Goal: Information Seeking & Learning: Check status

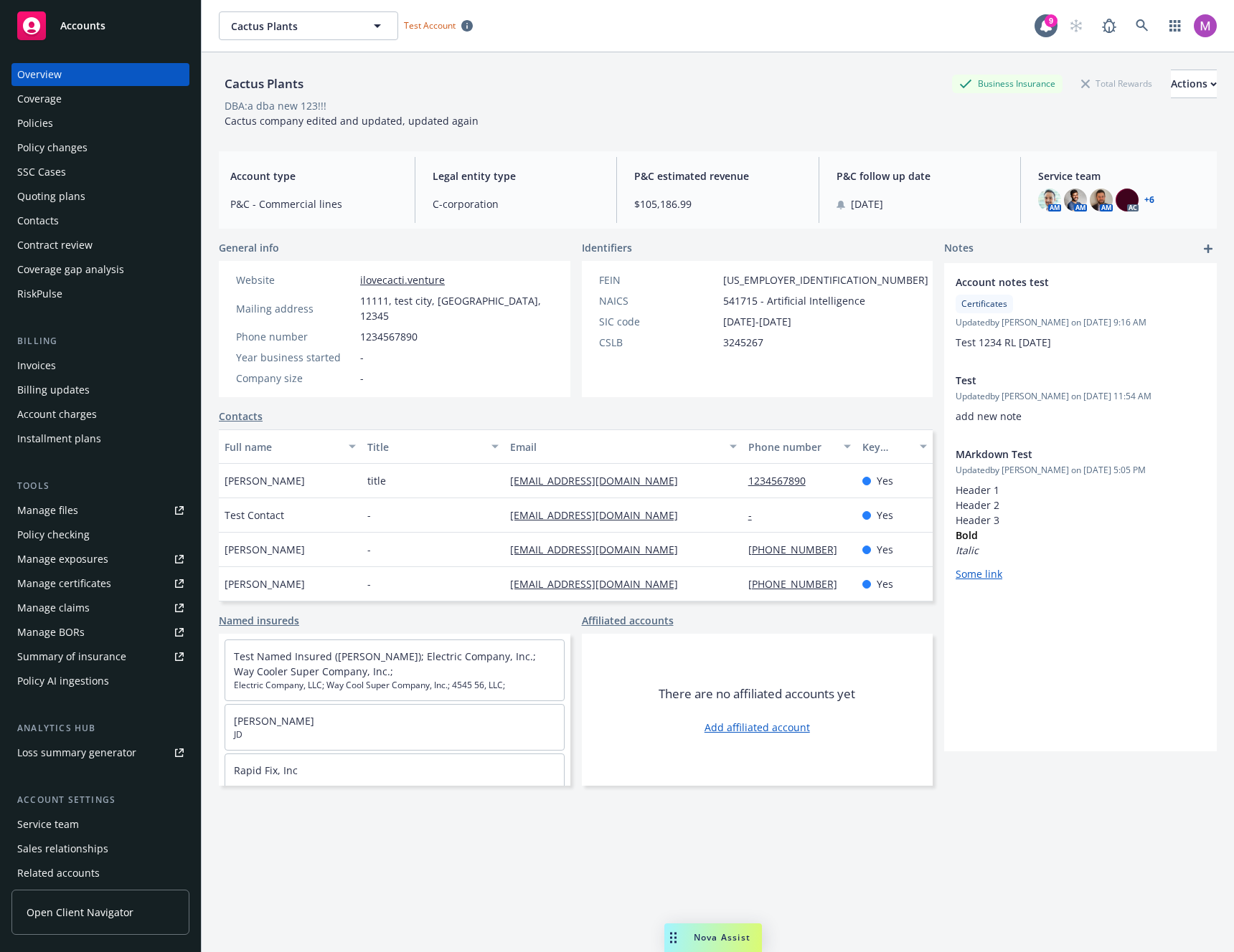
click at [39, 382] on div "Billing updates" at bounding box center [53, 390] width 72 height 23
click at [37, 367] on div "Invoices" at bounding box center [36, 366] width 39 height 23
click at [37, 365] on div "Invoices" at bounding box center [36, 366] width 39 height 23
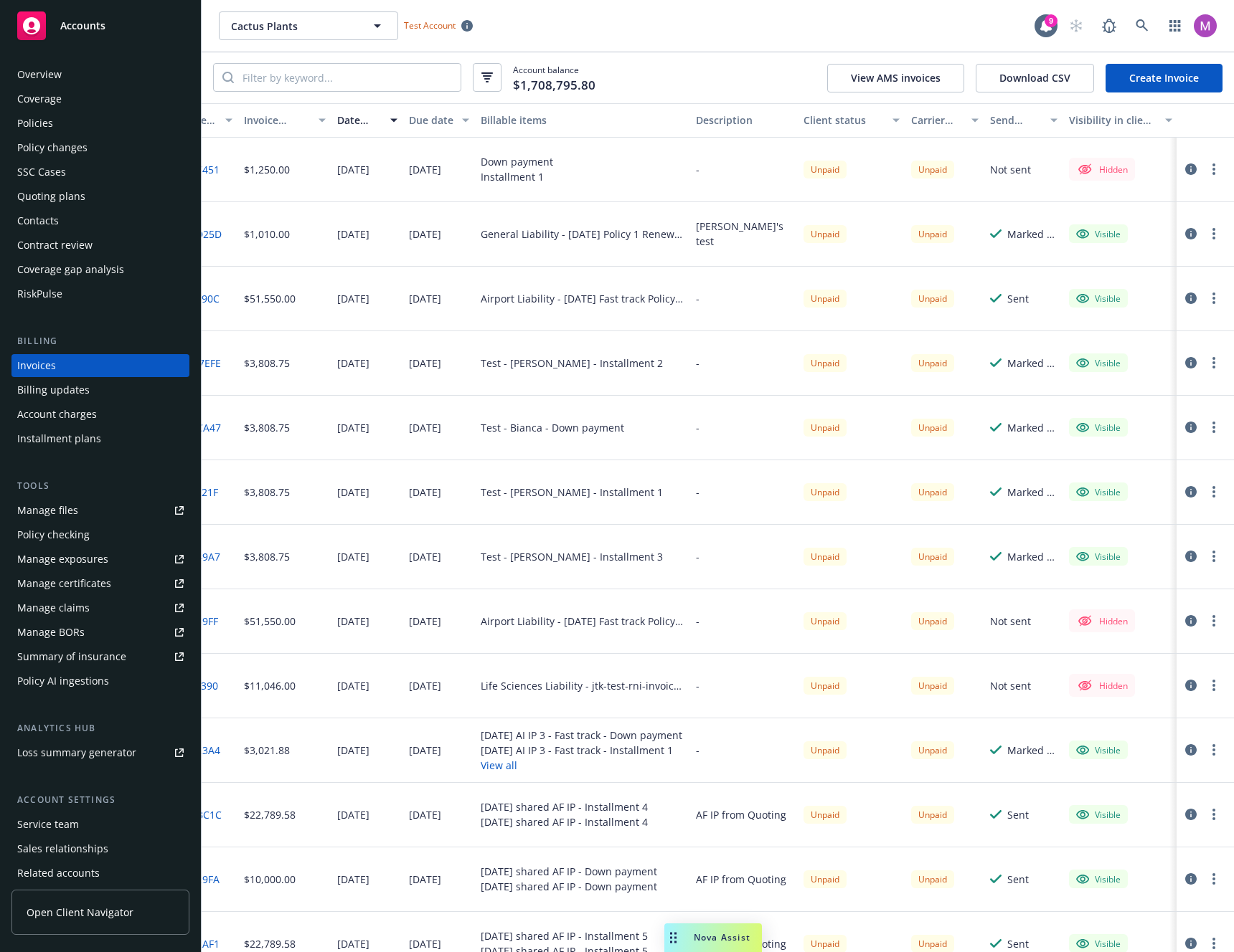
scroll to position [0, 48]
click at [786, 124] on div "button" at bounding box center [789, 120] width 8 height 33
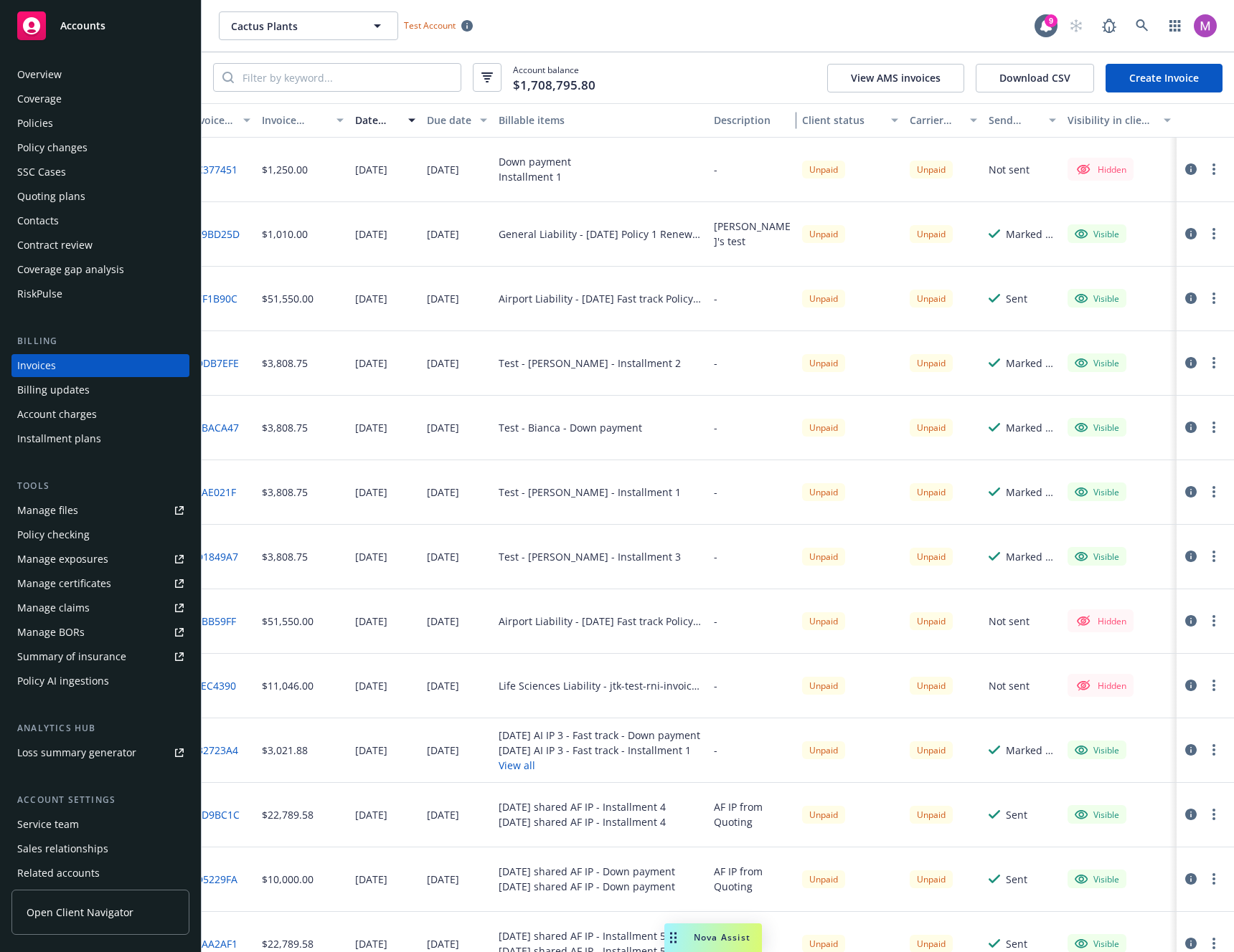
scroll to position [0, 0]
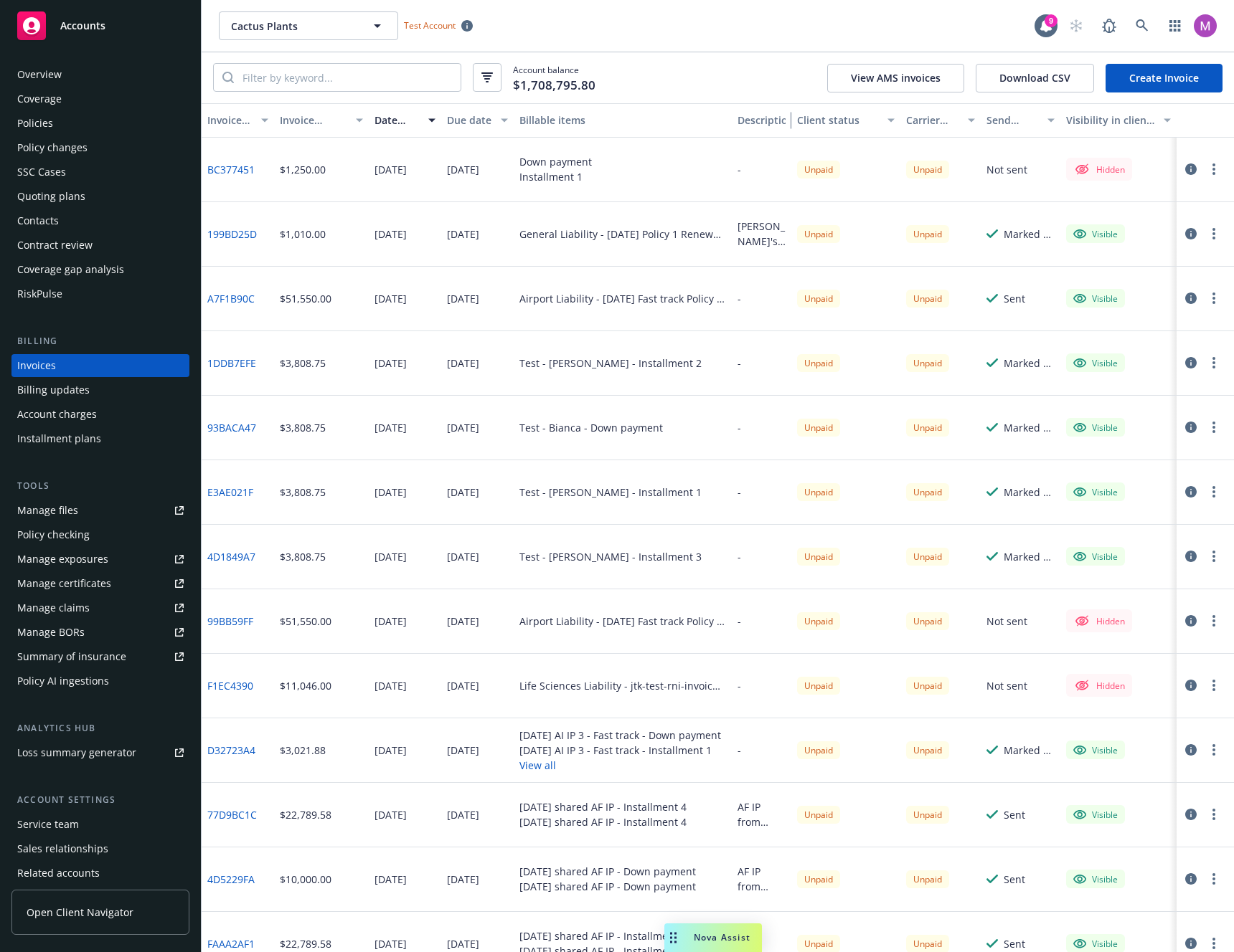
drag, startPoint x: 760, startPoint y: 129, endPoint x: 728, endPoint y: 134, distance: 32.4
click at [731, 134] on button "Description" at bounding box center [761, 120] width 60 height 34
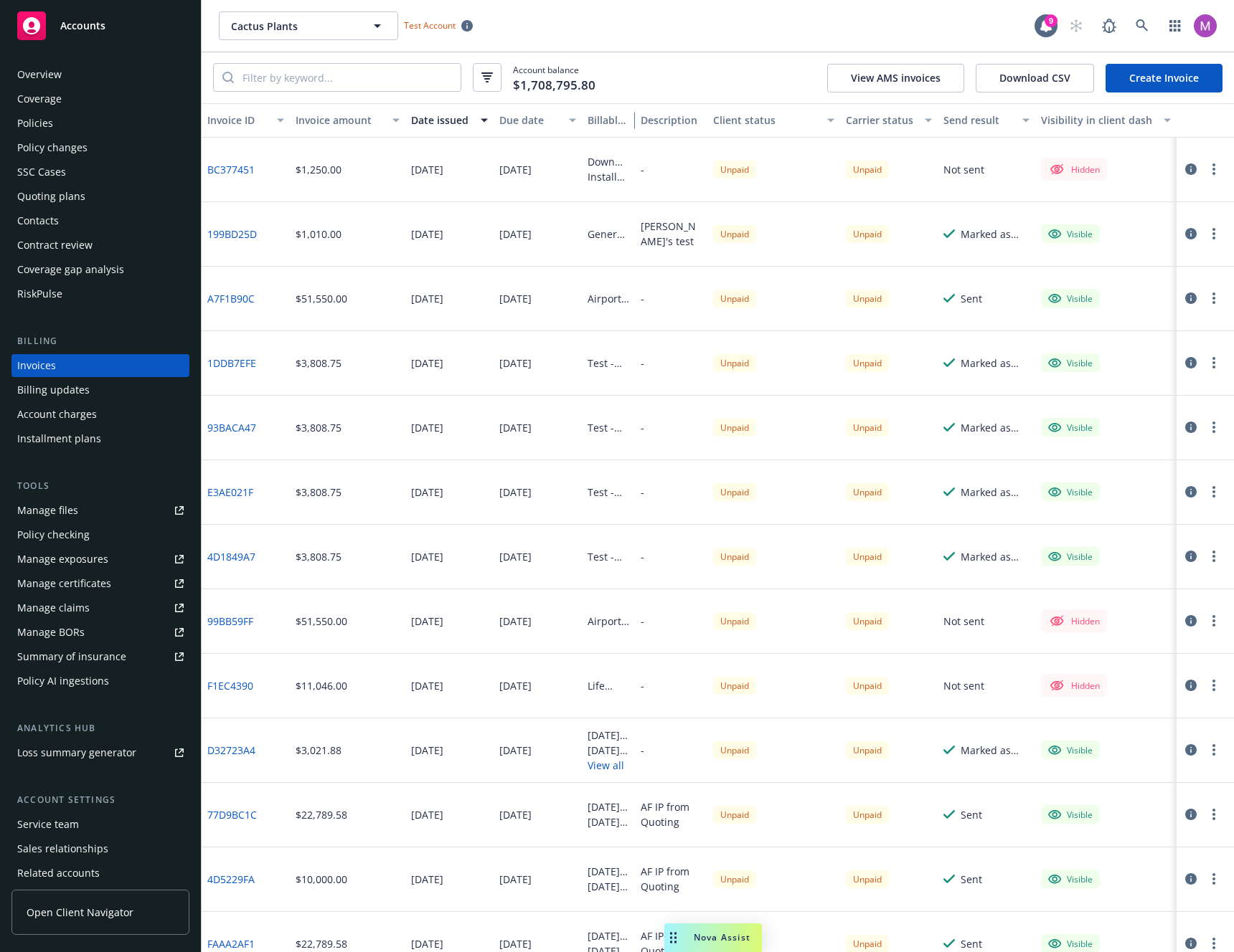
drag, startPoint x: 721, startPoint y: 124, endPoint x: 530, endPoint y: 149, distance: 192.6
click at [530, 149] on div "Invoice ID Invoice amount Date issued Due date Billable items Description Clien…" at bounding box center [718, 527] width 1032 height 849
click at [530, 150] on div "[DATE]" at bounding box center [537, 170] width 89 height 65
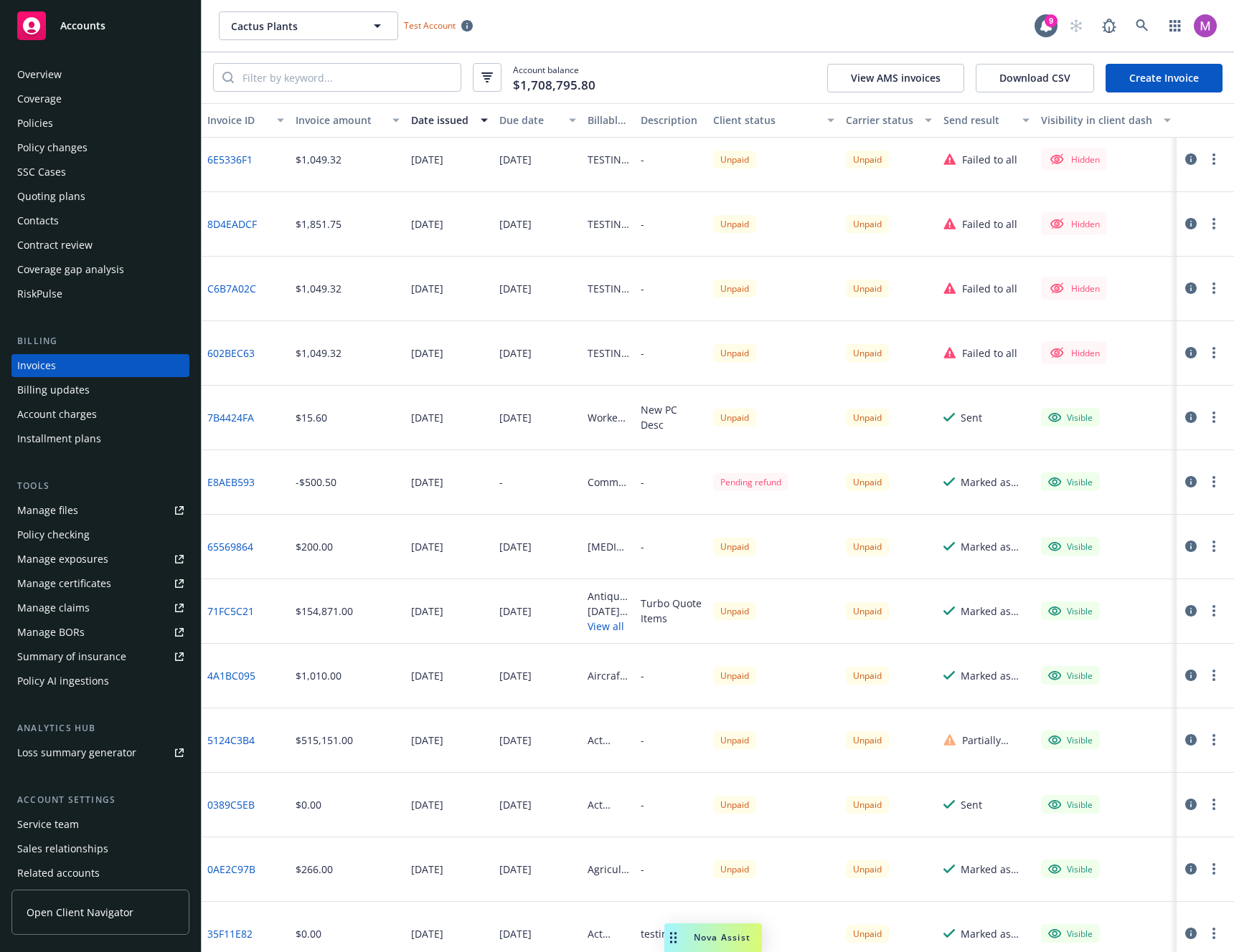
scroll to position [2718, 0]
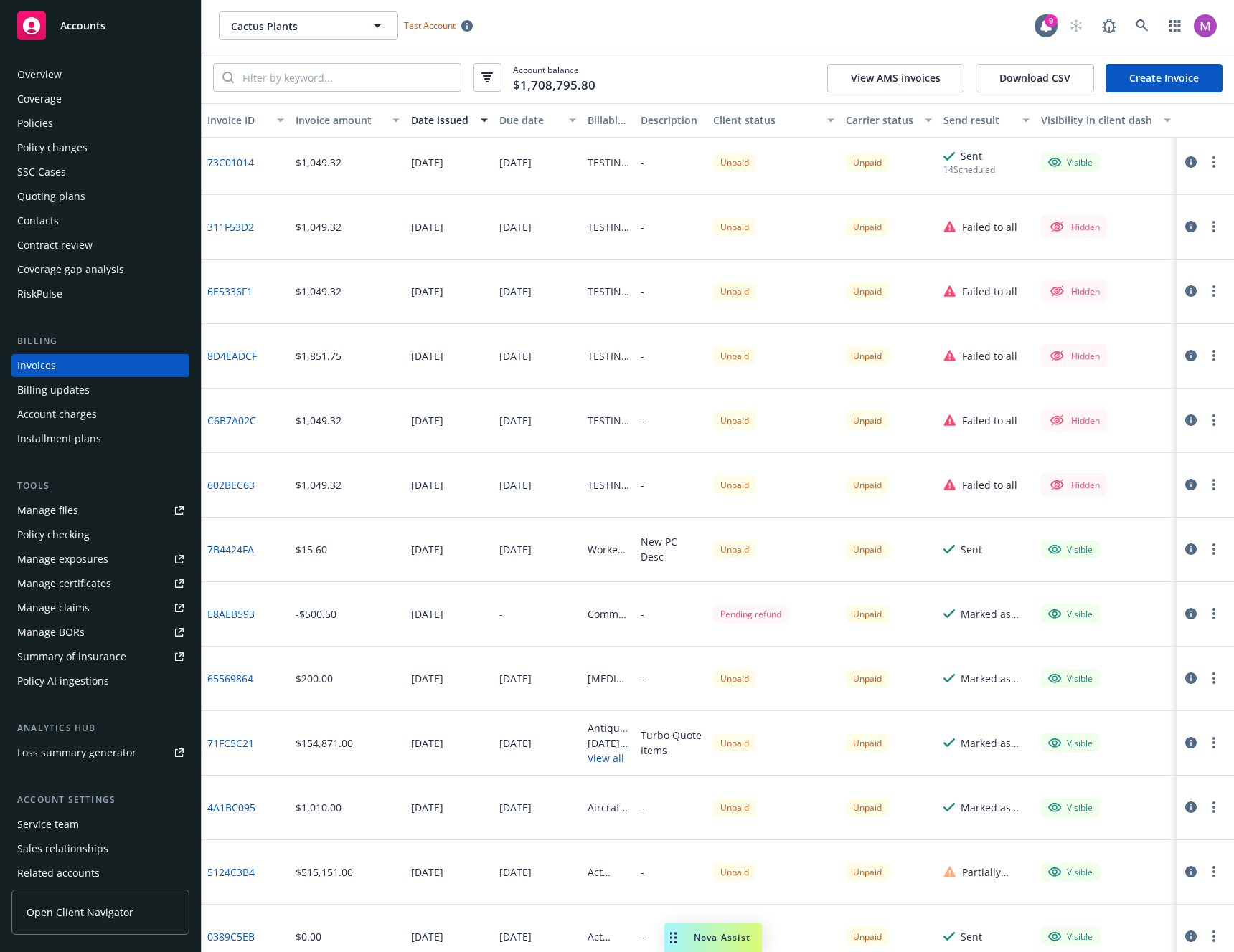
click at [753, 614] on div "Pending refund" at bounding box center [750, 614] width 75 height 18
copy div "Pending refund"
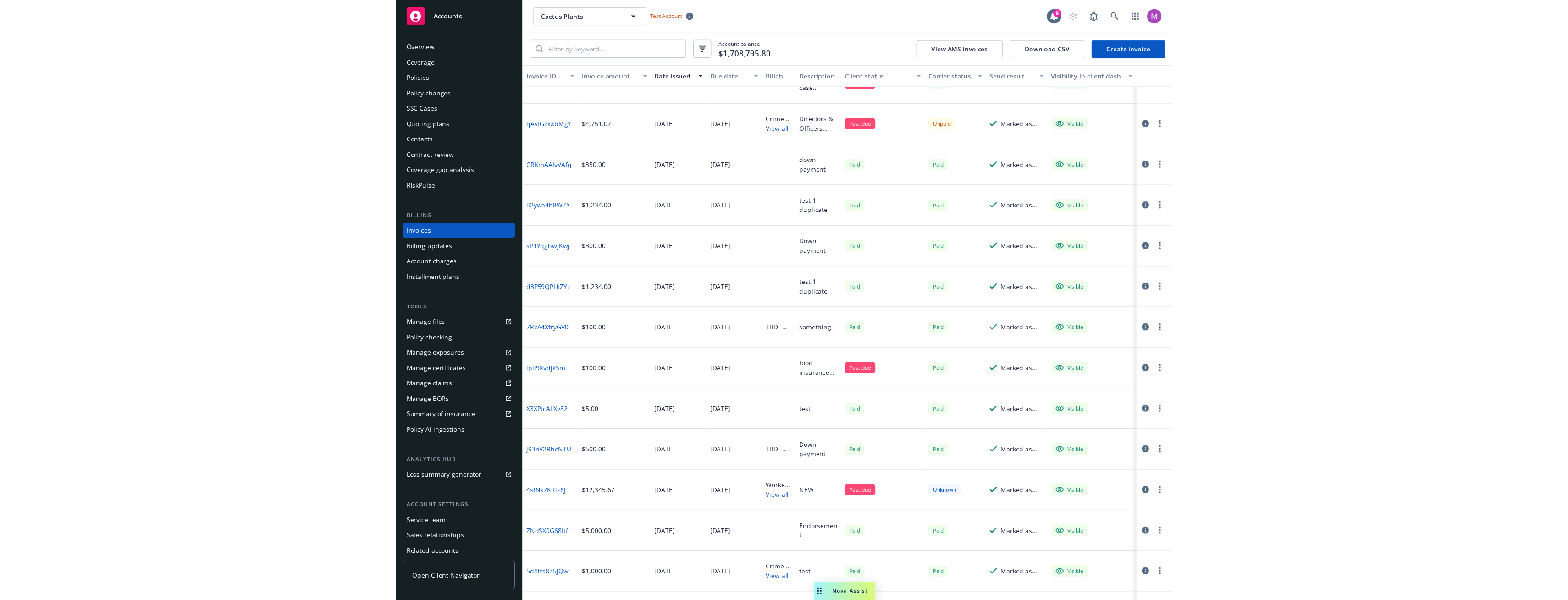
scroll to position [9348, 0]
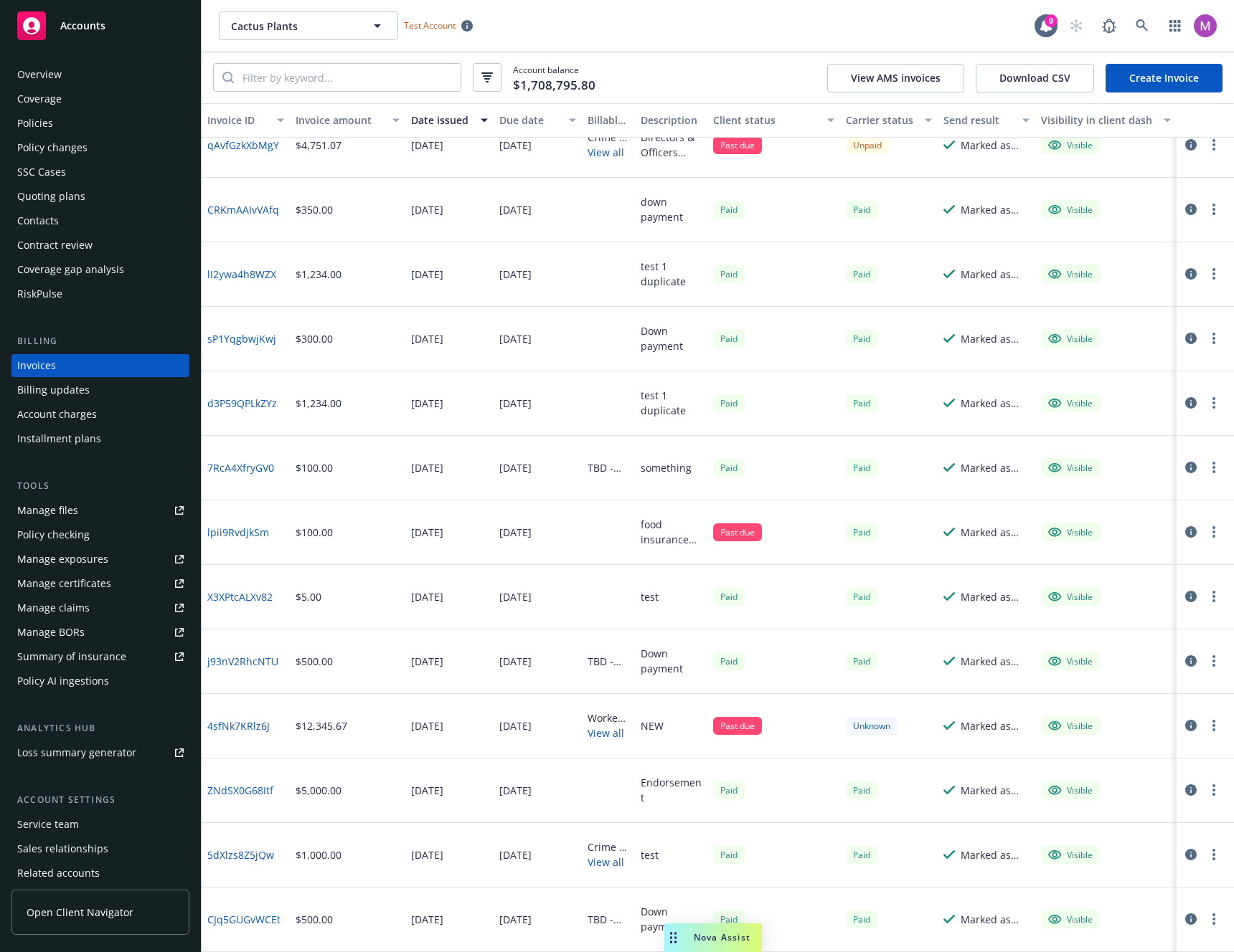
click at [971, 190] on div "Marked as sent" at bounding box center [985, 210] width 97 height 65
click at [986, 213] on div "Marked as sent" at bounding box center [995, 209] width 69 height 15
click at [986, 210] on div "Marked as sent" at bounding box center [995, 209] width 69 height 15
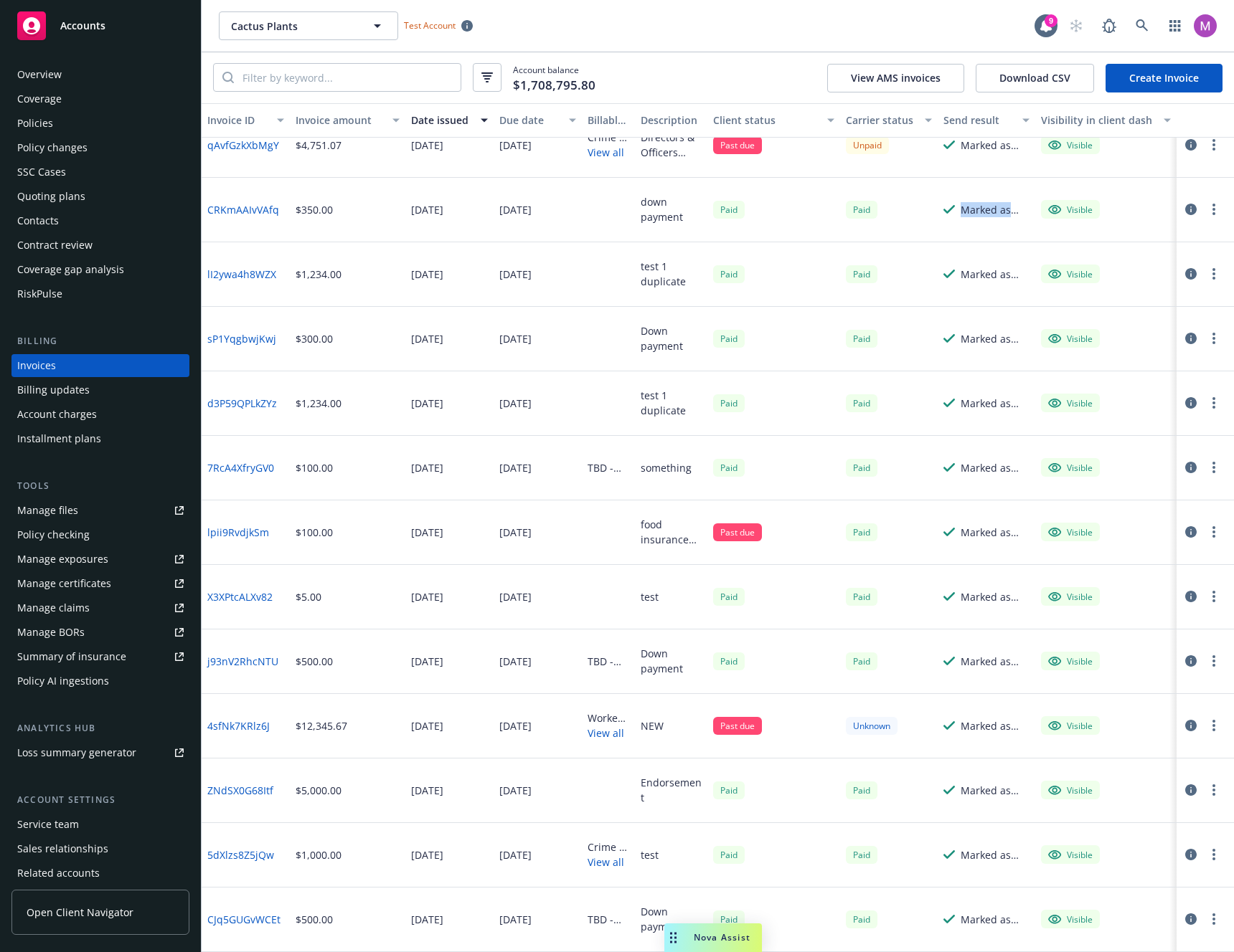
click at [986, 210] on div "Marked as sent" at bounding box center [995, 209] width 69 height 15
